Goal: Task Accomplishment & Management: Manage account settings

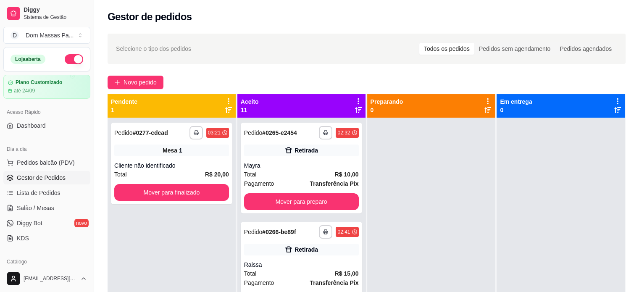
scroll to position [90, 0]
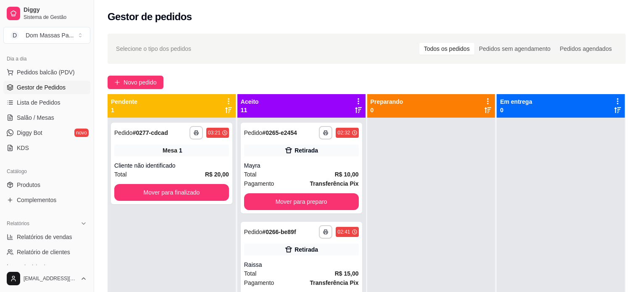
click at [376, 191] on div at bounding box center [431, 264] width 128 height 292
click at [226, 107] on icon at bounding box center [228, 110] width 7 height 7
click at [228, 103] on icon at bounding box center [229, 101] width 2 height 6
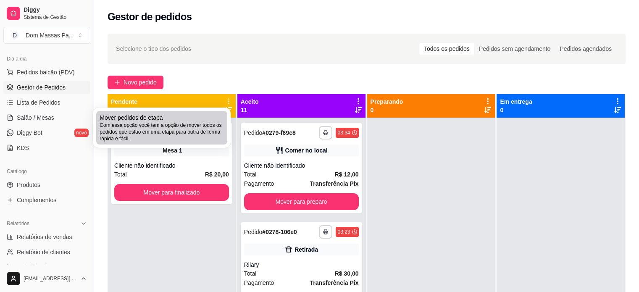
click at [213, 132] on span "Com essa opção você tem a opção de mover todos os pedidos que estão em uma etap…" at bounding box center [162, 132] width 124 height 20
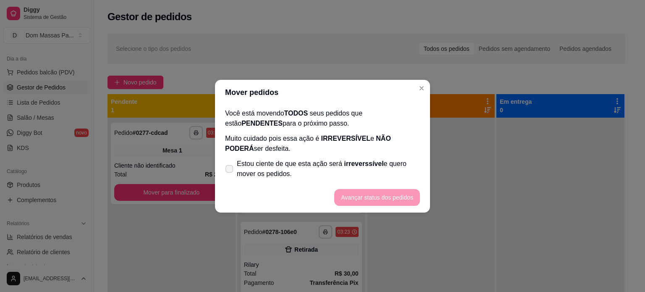
click at [230, 166] on icon at bounding box center [229, 168] width 6 height 5
click at [230, 170] on input "Estou ciente de que esta ação será irreverssível e quero mover os pedidos." at bounding box center [227, 172] width 5 height 5
checkbox input "true"
click at [351, 195] on button "Avançar status dos pedidos" at bounding box center [377, 197] width 86 height 17
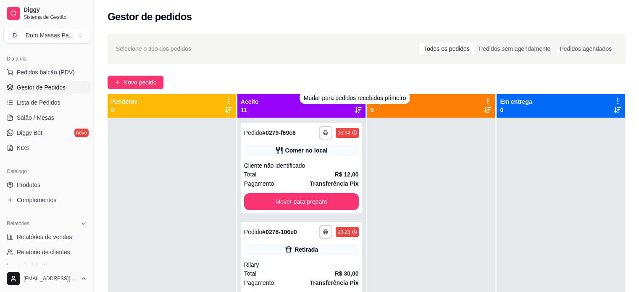
click at [355, 107] on icon at bounding box center [358, 110] width 7 height 7
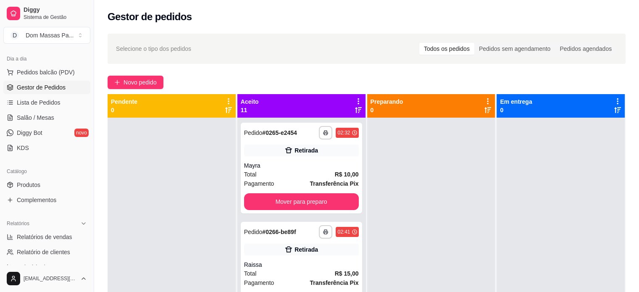
click at [358, 101] on icon at bounding box center [359, 101] width 2 height 6
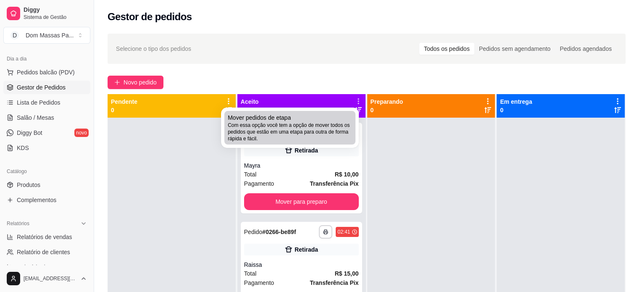
click at [344, 119] on div "Mover pedidos de etapa Com essa opção você tem a opção de mover todos os pedido…" at bounding box center [290, 127] width 124 height 29
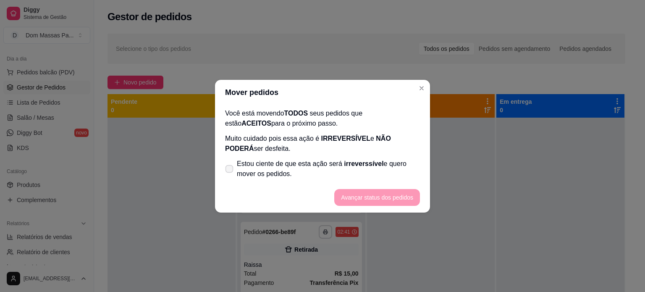
click at [229, 169] on icon at bounding box center [229, 168] width 6 height 5
click at [229, 170] on input "Estou ciente de que esta ação será irreverssível e quero mover os pedidos." at bounding box center [227, 172] width 5 height 5
checkbox input "true"
click at [363, 202] on button "Avançar status dos pedidos" at bounding box center [377, 197] width 83 height 16
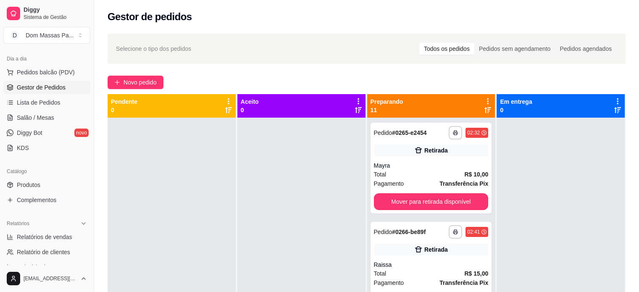
click at [484, 96] on div "Preparando 11" at bounding box center [431, 106] width 128 height 24
click at [484, 104] on icon at bounding box center [488, 101] width 8 height 8
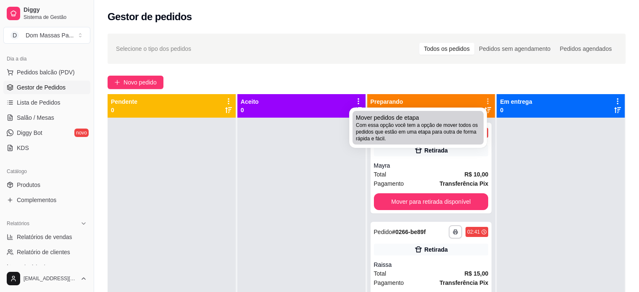
click at [472, 115] on div "Mover pedidos de etapa Com essa opção você tem a opção de mover todos os pedido…" at bounding box center [418, 127] width 124 height 29
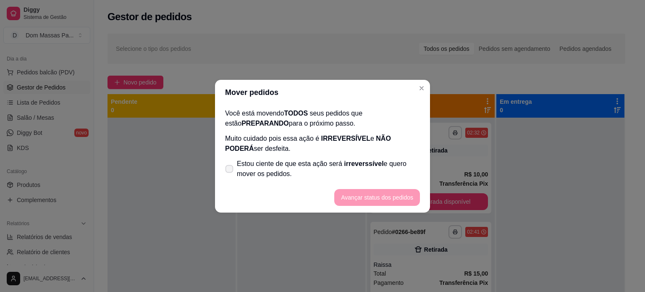
click at [231, 168] on icon at bounding box center [229, 168] width 6 height 5
click at [230, 170] on input "Estou ciente de que esta ação será irreverssível e quero mover os pedidos." at bounding box center [227, 172] width 5 height 5
checkbox input "true"
click at [402, 196] on button "Avançar status dos pedidos" at bounding box center [377, 197] width 83 height 16
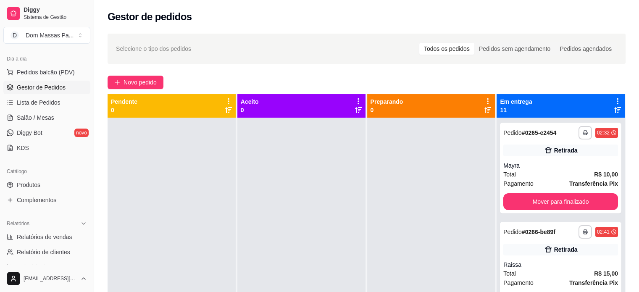
click at [614, 105] on div at bounding box center [618, 105] width 8 height 16
click at [614, 107] on icon at bounding box center [617, 110] width 7 height 6
click at [614, 107] on icon at bounding box center [617, 110] width 7 height 7
click at [617, 99] on icon at bounding box center [618, 101] width 2 height 6
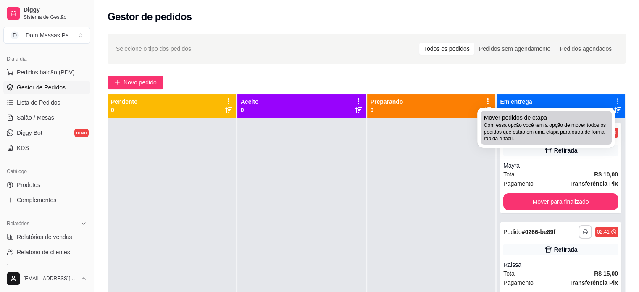
click at [536, 117] on span "Mover pedidos de etapa" at bounding box center [515, 117] width 63 height 8
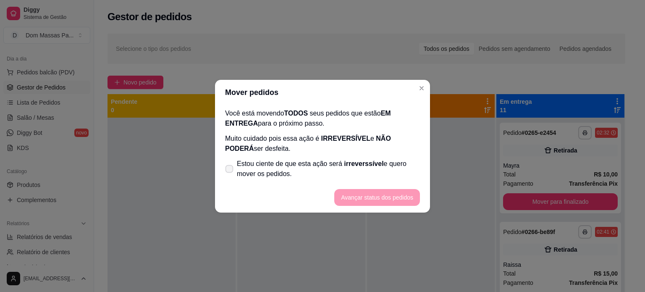
click at [225, 166] on label "Estou ciente de que esta ação será irreverssível e quero mover os pedidos." at bounding box center [323, 168] width 202 height 27
click at [225, 170] on input "Estou ciente de que esta ação será irreverssível e quero mover os pedidos." at bounding box center [227, 172] width 5 height 5
checkbox input "true"
click at [348, 201] on button "Avançar status dos pedidos" at bounding box center [377, 197] width 83 height 16
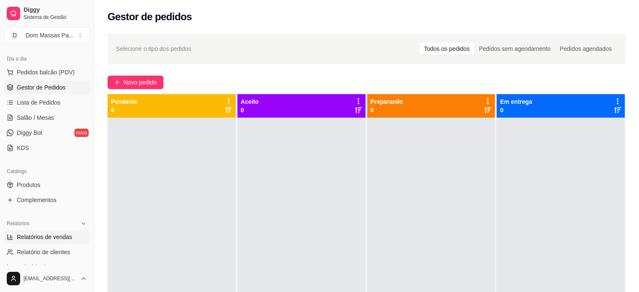
click at [43, 237] on span "Relatórios de vendas" at bounding box center [44, 237] width 55 height 8
select select "ALL"
select select "0"
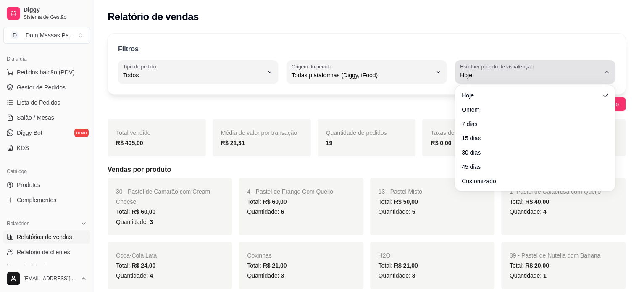
click at [607, 71] on icon "button" at bounding box center [606, 71] width 7 height 7
click at [607, 71] on icon "button" at bounding box center [606, 72] width 3 height 2
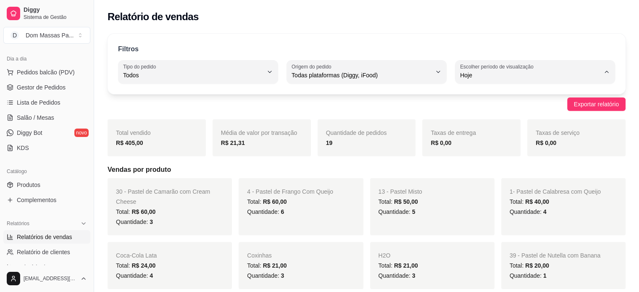
click at [577, 106] on span "Ontem" at bounding box center [531, 109] width 133 height 8
type input "1"
select select "1"
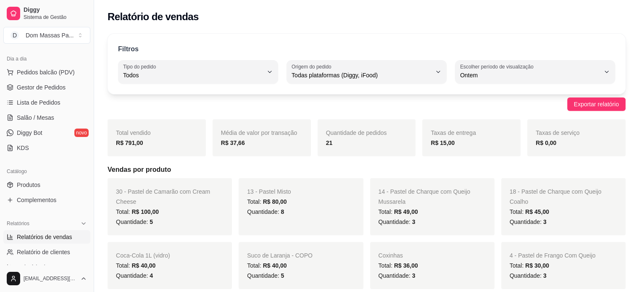
click at [577, 106] on span "Exportar relatório" at bounding box center [596, 104] width 45 height 9
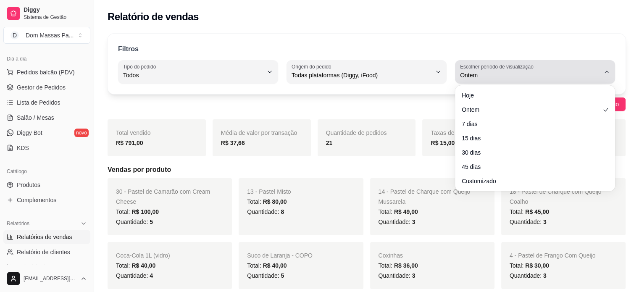
click at [599, 65] on div "Ontem" at bounding box center [530, 71] width 140 height 17
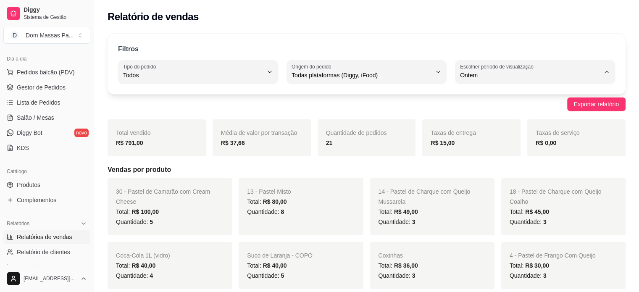
click at [526, 97] on span "Hoje" at bounding box center [531, 95] width 133 height 8
type input "0"
select select "0"
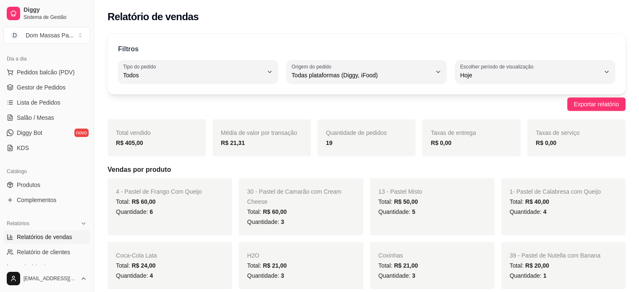
drag, startPoint x: 610, startPoint y: 71, endPoint x: 569, endPoint y: 40, distance: 51.3
click at [569, 40] on div "Filtros ALL Tipo do pedido Todos Entrega Retirada Mesa Consumo local Tipo do pe…" at bounding box center [367, 64] width 518 height 61
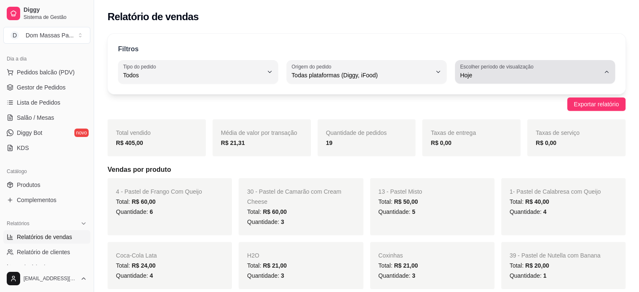
click at [607, 68] on button "Escolher período de visualização Hoje" at bounding box center [535, 72] width 160 height 24
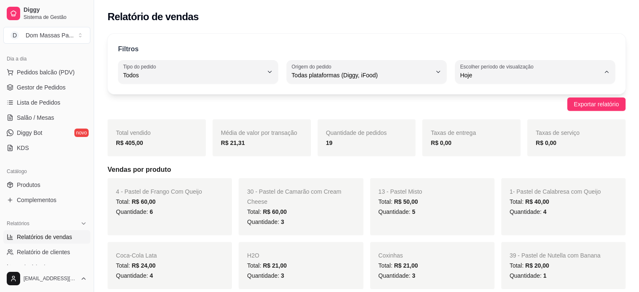
click at [526, 113] on span "Ontem" at bounding box center [531, 109] width 133 height 8
type input "1"
select select "1"
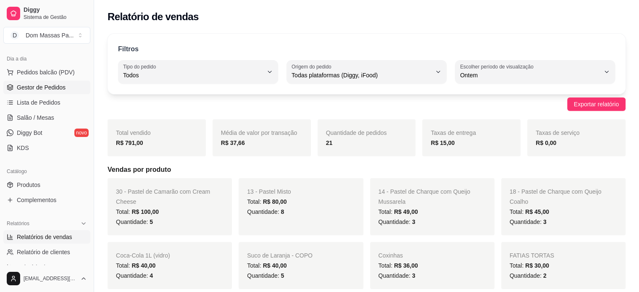
click at [71, 87] on link "Gestor de Pedidos" at bounding box center [46, 87] width 87 height 13
